Goal: Information Seeking & Learning: Find specific page/section

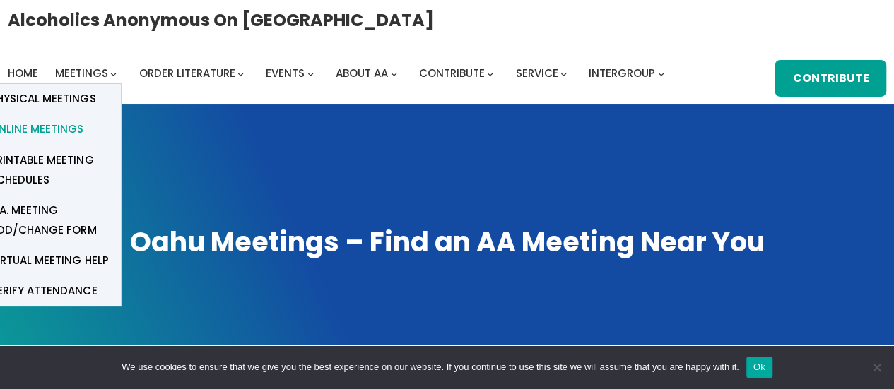
click at [61, 124] on span "Online Meetings" at bounding box center [36, 129] width 93 height 20
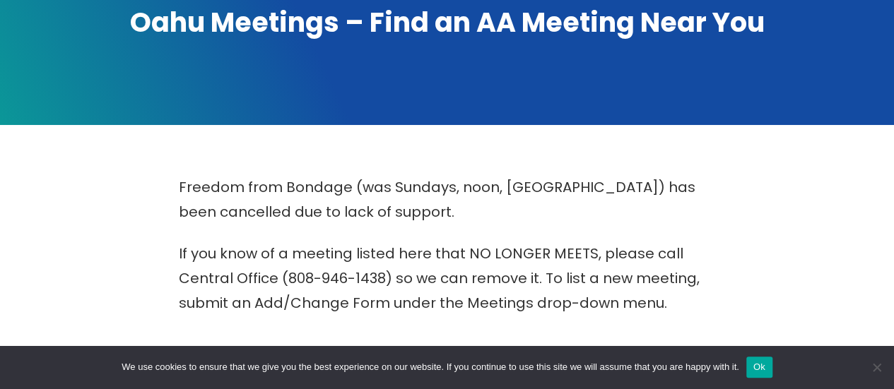
scroll to position [353, 0]
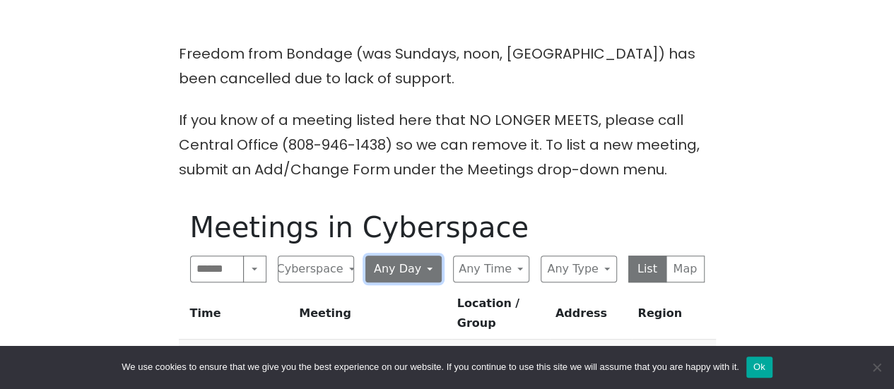
click at [400, 263] on button "Any Day" at bounding box center [403, 269] width 76 height 27
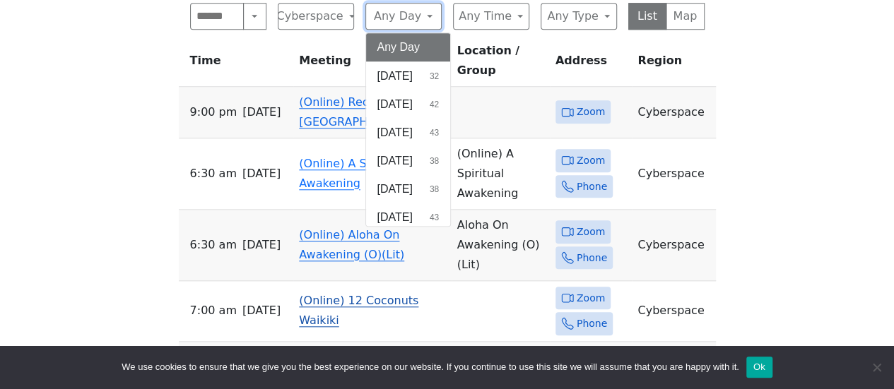
scroll to position [636, 0]
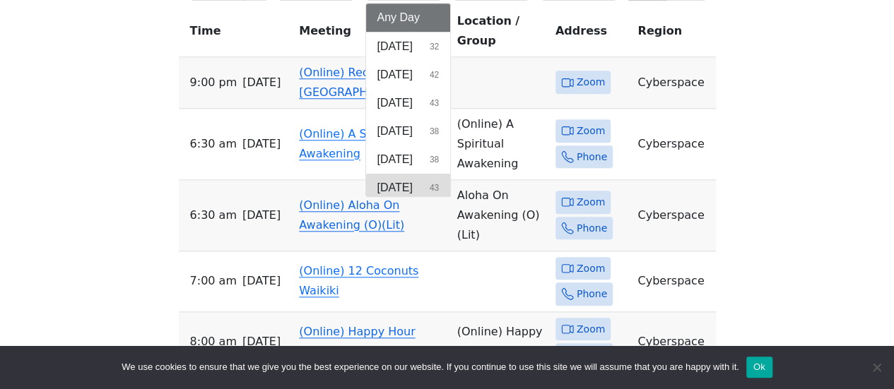
click at [413, 177] on button "[DATE] 43" at bounding box center [408, 188] width 85 height 28
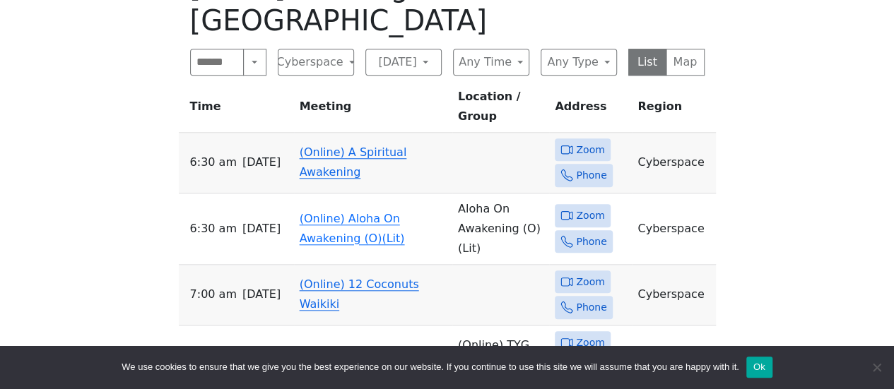
scroll to position [494, 0]
